Goal: Find specific page/section: Find specific page/section

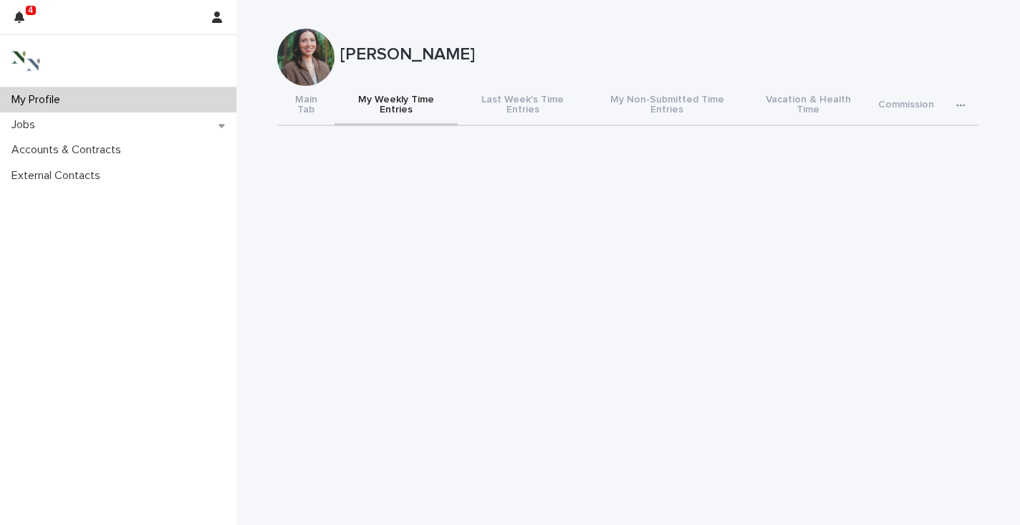
scroll to position [75, 0]
click at [82, 119] on div "Jobs" at bounding box center [118, 124] width 236 height 25
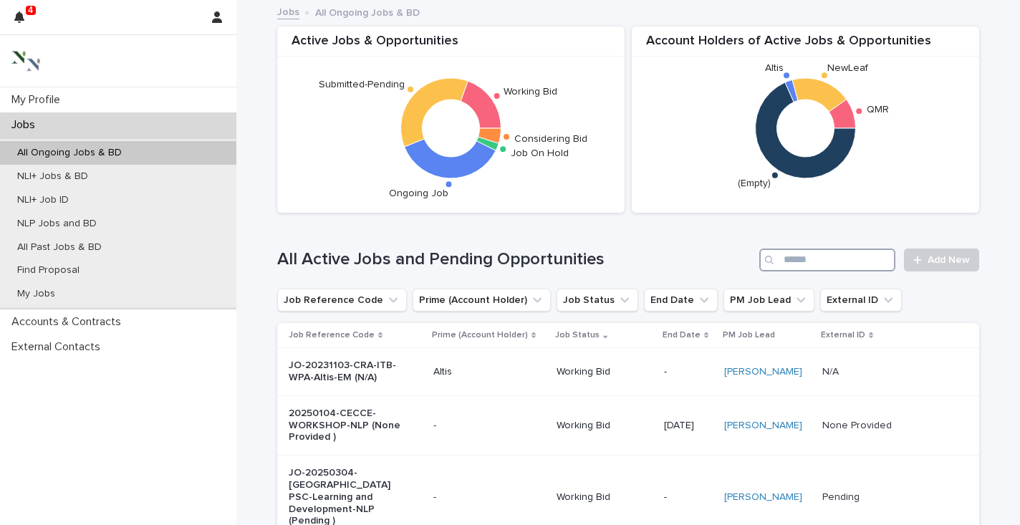
click at [830, 265] on input "Search" at bounding box center [828, 260] width 136 height 23
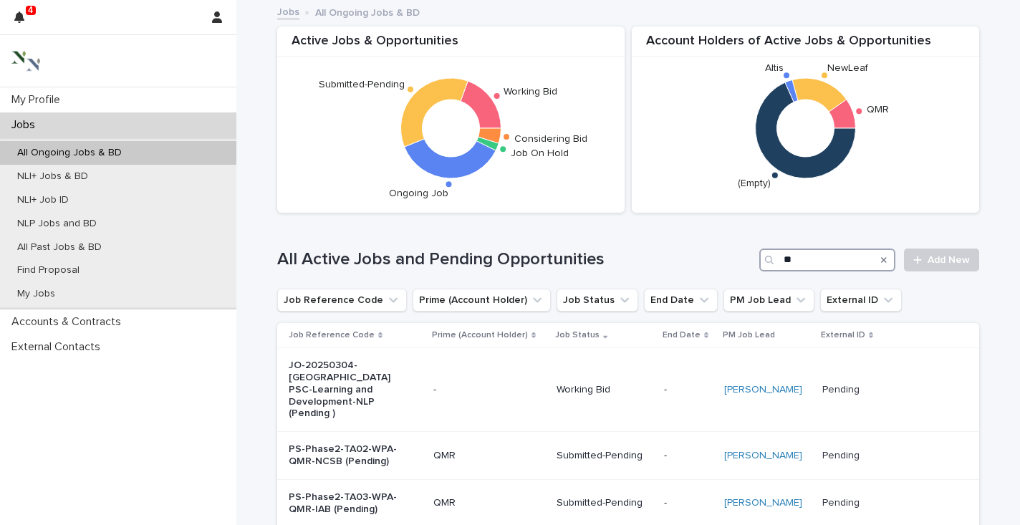
type input "*"
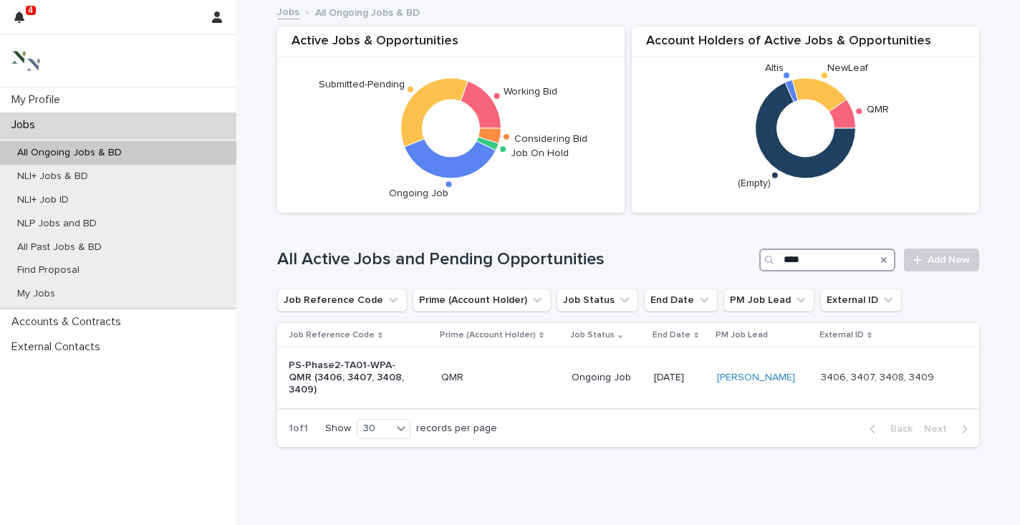
type input "****"
click at [328, 374] on p "PS-Phase2-TA01-WPA-QMR (3406, 3407, 3408, 3409)" at bounding box center [349, 378] width 120 height 36
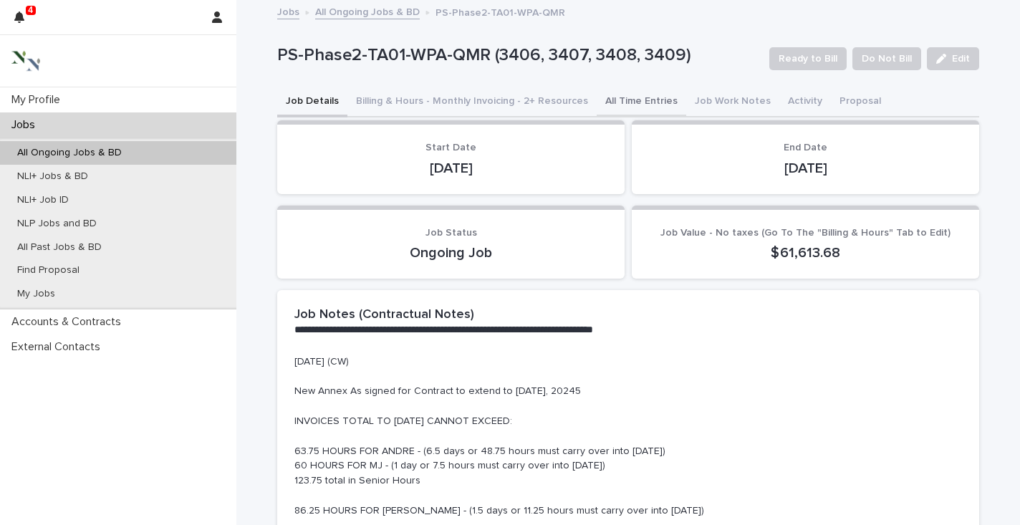
click at [623, 102] on button "All Time Entries" at bounding box center [642, 102] width 90 height 30
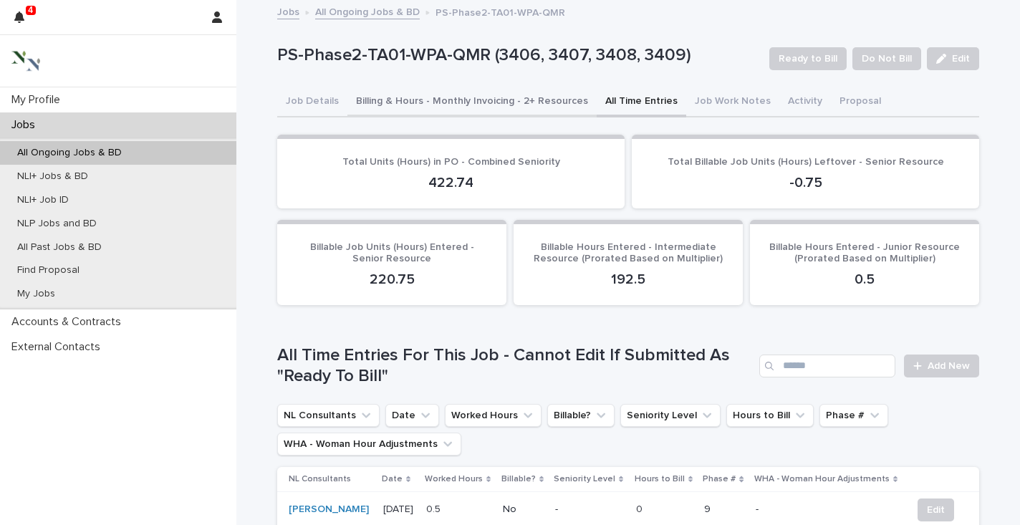
click at [497, 98] on button "Billing & Hours - Monthly Invoicing - 2+ Resources" at bounding box center [472, 102] width 249 height 30
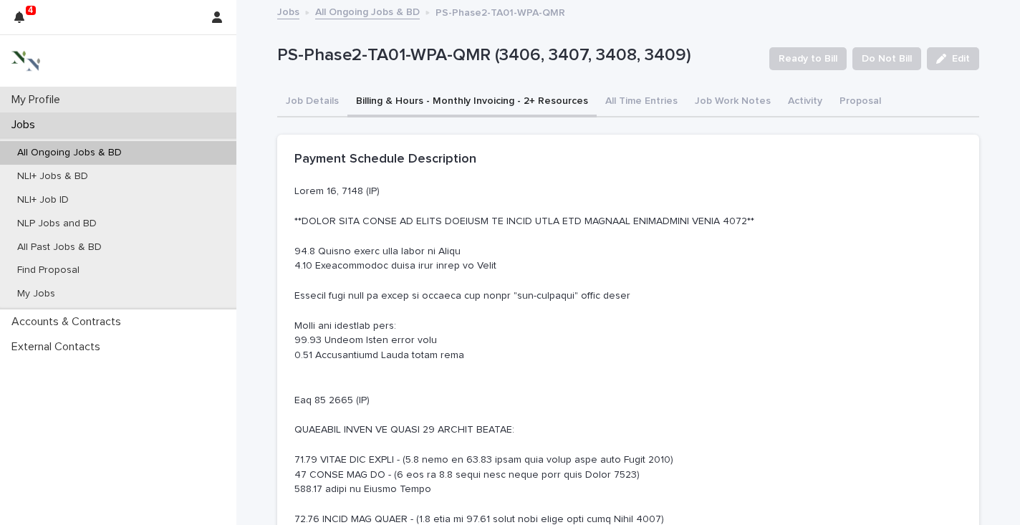
click at [42, 93] on p "My Profile" at bounding box center [39, 100] width 66 height 14
